Goal: Navigation & Orientation: Find specific page/section

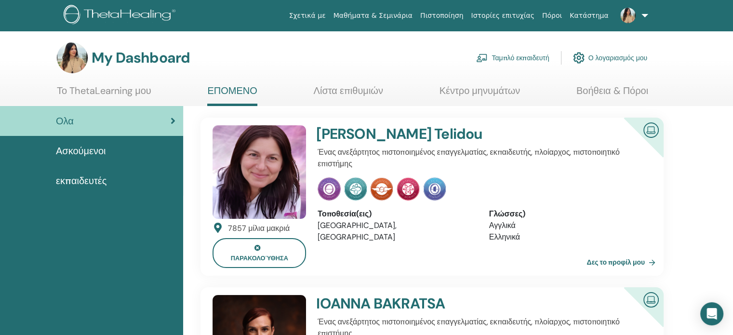
click at [646, 14] on link at bounding box center [633, 15] width 40 height 31
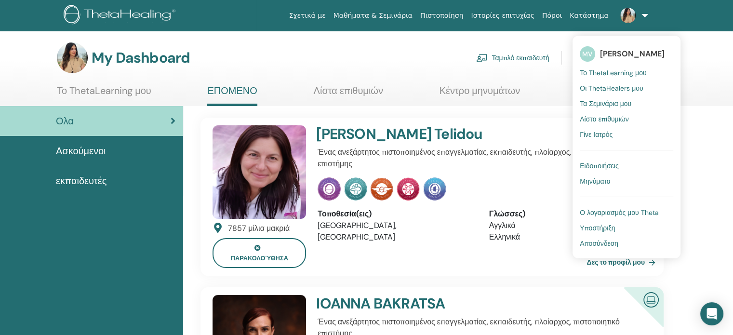
click at [607, 73] on span "Το ThetaLearning μου" at bounding box center [613, 72] width 67 height 9
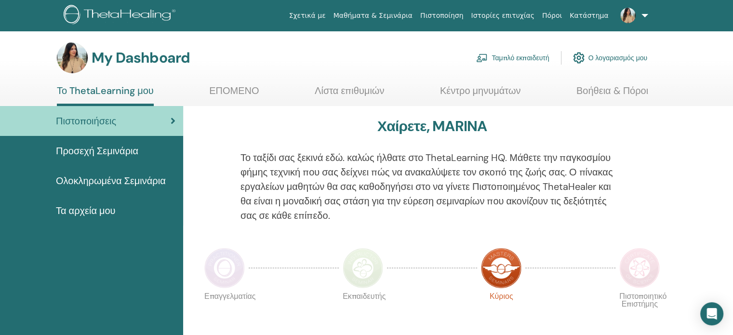
click at [506, 58] on link "Ταμπλό εκπαιδευτή" at bounding box center [512, 57] width 73 height 21
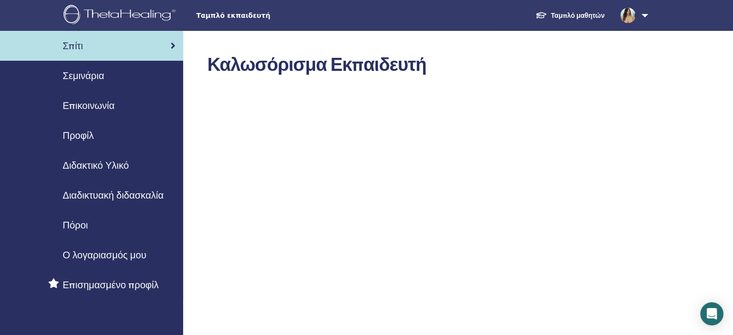
click at [89, 166] on span "Διδακτικό Υλικό" at bounding box center [96, 165] width 66 height 14
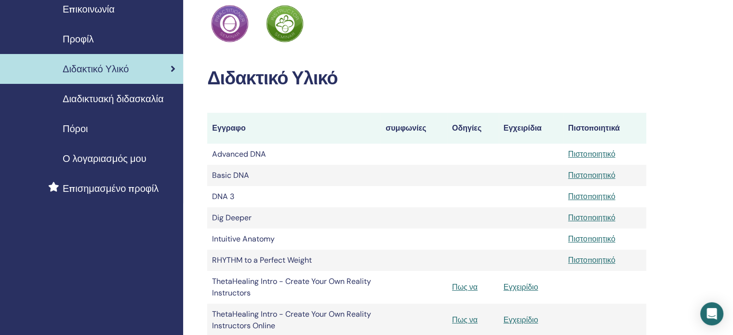
scroll to position [96, 0]
click at [106, 99] on span "Διαδικτυακή διδασκαλία" at bounding box center [113, 99] width 101 height 14
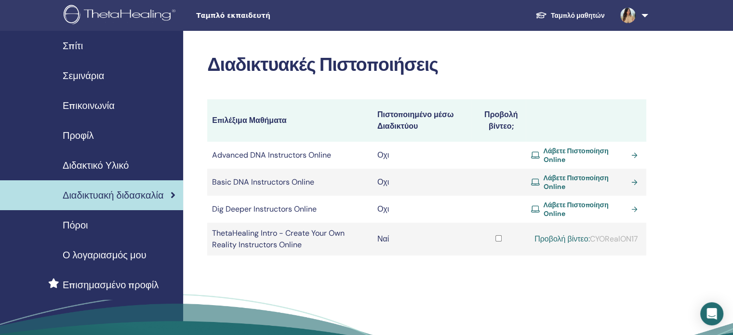
drag, startPoint x: 81, startPoint y: 162, endPoint x: 515, endPoint y: 269, distance: 446.9
click at [81, 162] on span "Διδακτικό Υλικό" at bounding box center [96, 165] width 66 height 14
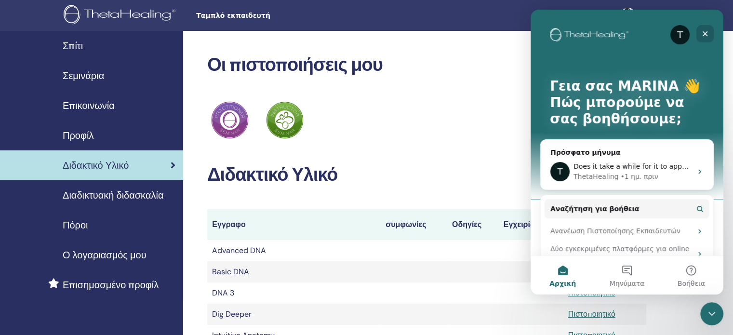
click at [706, 33] on icon "Κλείσιμο" at bounding box center [705, 33] width 5 height 5
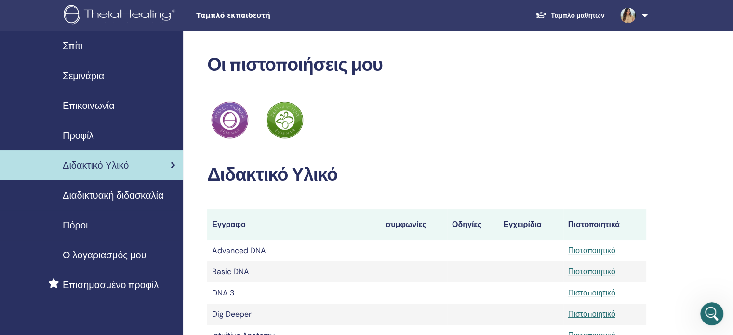
click at [78, 77] on span "Σεμινάρια" at bounding box center [83, 75] width 41 height 14
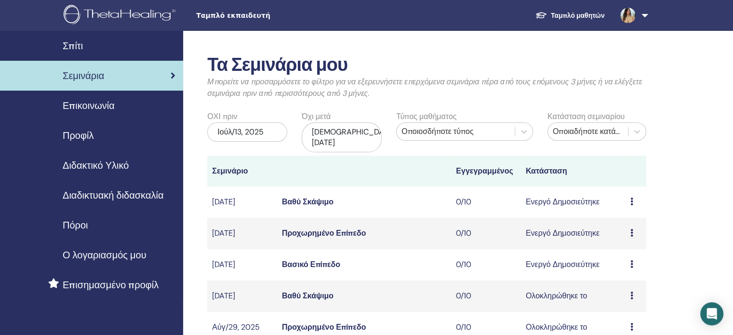
click at [646, 16] on link at bounding box center [633, 15] width 40 height 31
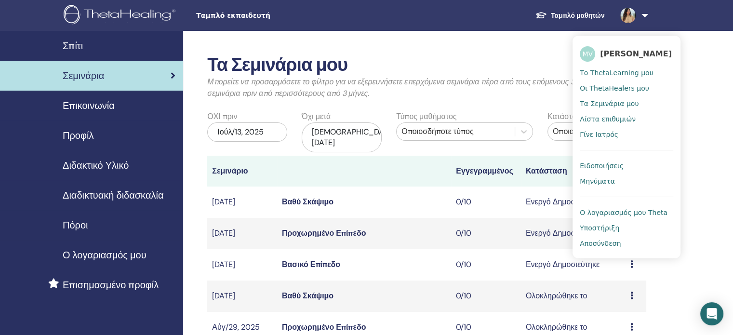
click at [596, 77] on span "Το ThetaLearning μου" at bounding box center [616, 72] width 73 height 9
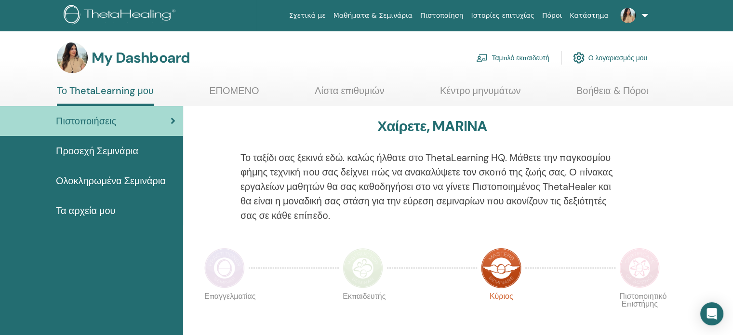
click at [130, 150] on span "Προσεχή Σεμινάρια" at bounding box center [97, 151] width 82 height 14
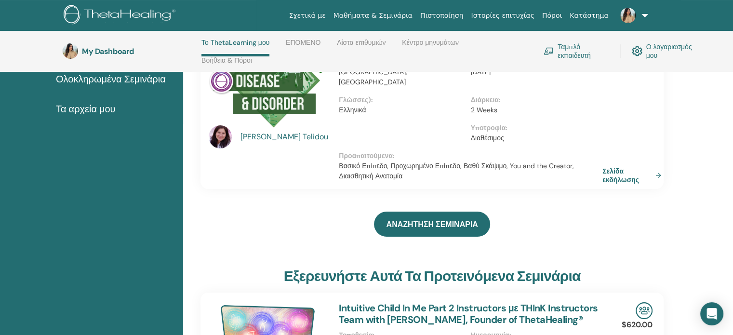
scroll to position [137, 0]
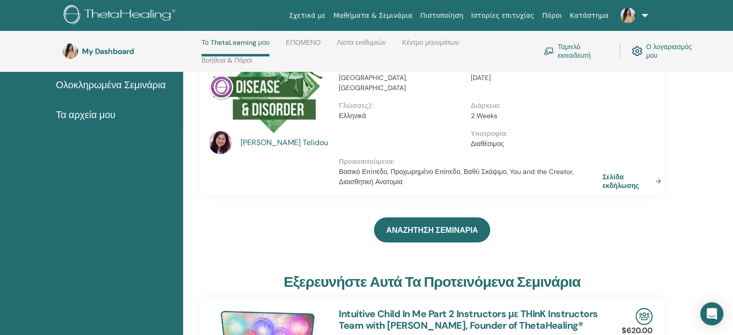
click at [643, 16] on link at bounding box center [633, 15] width 40 height 31
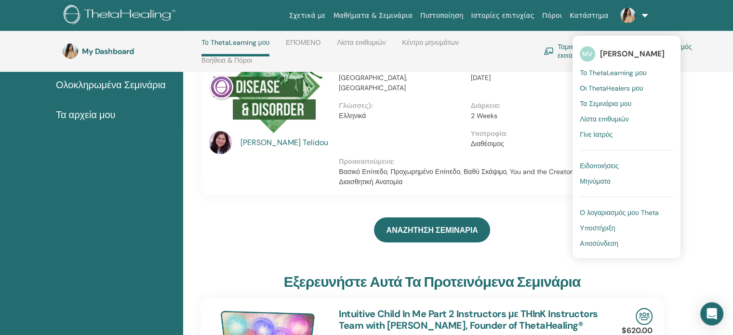
click at [603, 84] on span "Οι ThetaHealers μου" at bounding box center [612, 88] width 64 height 9
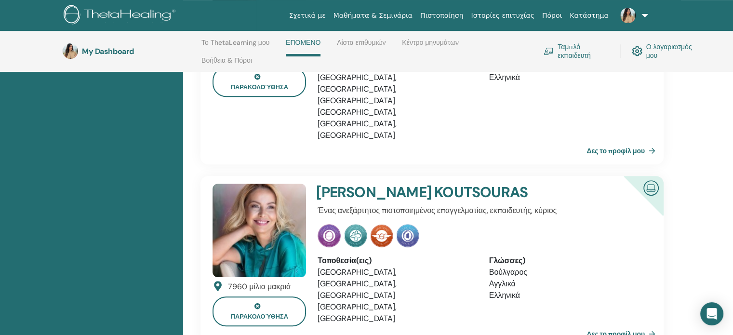
scroll to position [378, 0]
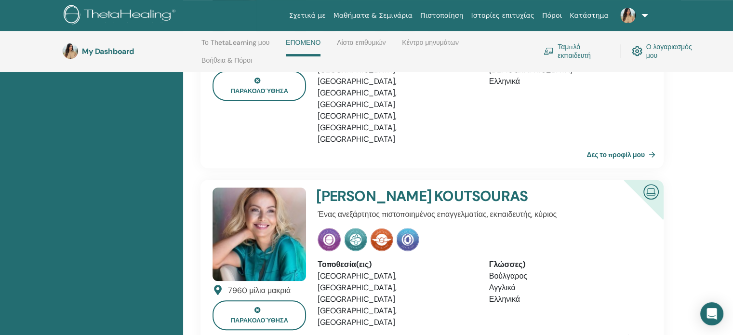
click at [641, 17] on link at bounding box center [633, 15] width 40 height 31
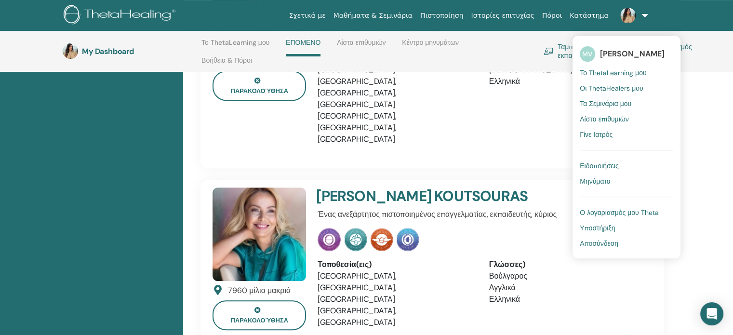
click at [605, 71] on span "Το ThetaLearning μου" at bounding box center [613, 72] width 67 height 9
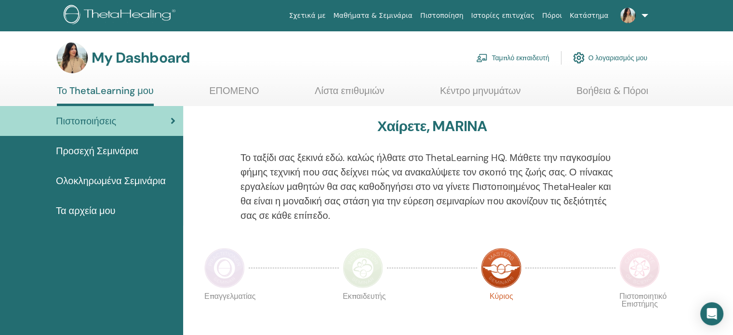
click at [118, 149] on span "Προσεχή Σεμινάρια" at bounding box center [97, 151] width 82 height 14
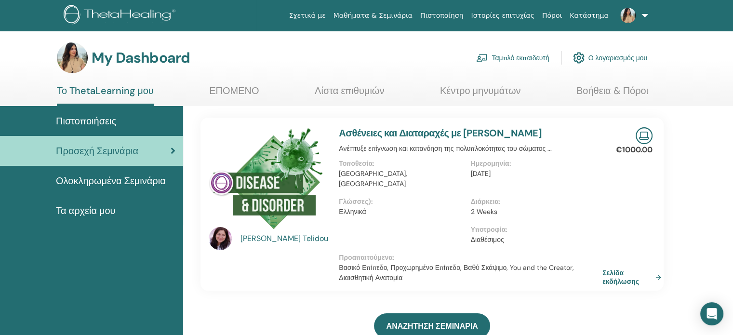
click at [525, 57] on link "Ταμπλό εκπαιδευτή" at bounding box center [512, 57] width 73 height 21
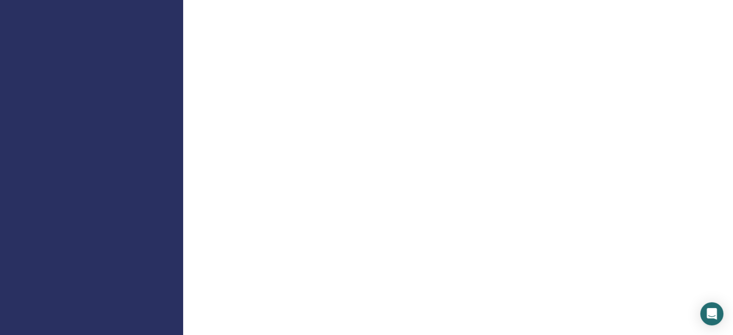
scroll to position [482, 0]
